Goal: Find specific page/section: Find specific page/section

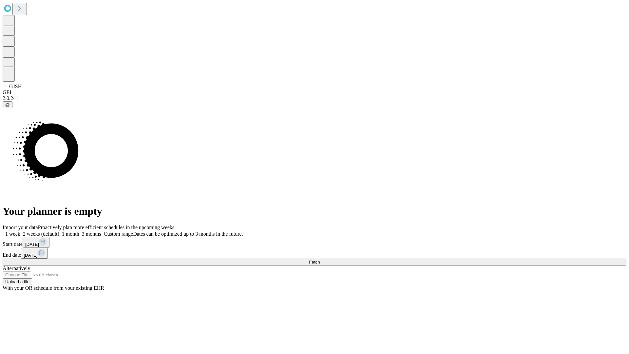
click at [320, 259] on span "Fetch" at bounding box center [314, 261] width 11 height 5
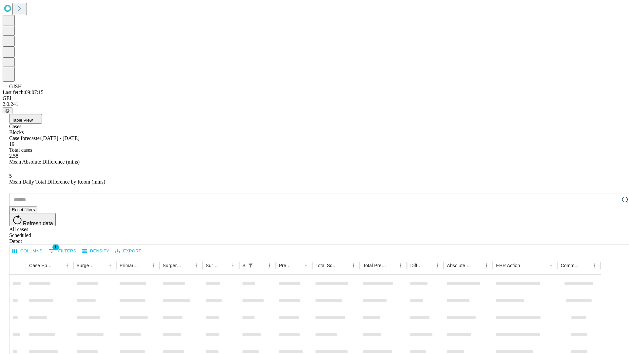
click at [612, 238] on div "Depot" at bounding box center [320, 241] width 623 height 6
